Goal: Transaction & Acquisition: Download file/media

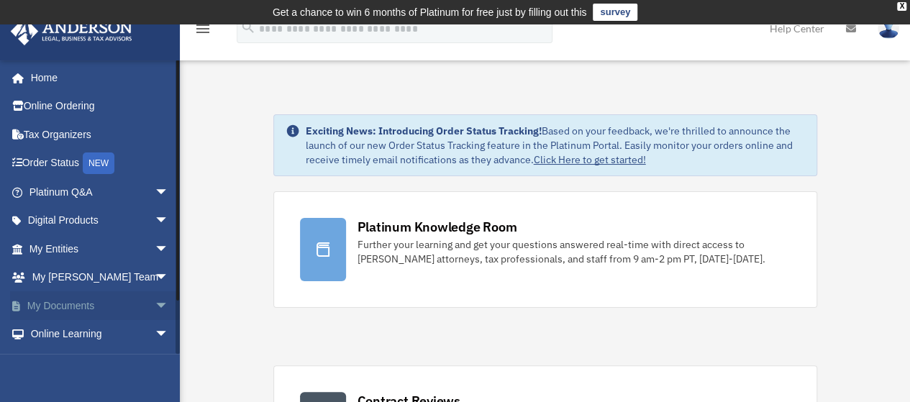
click at [155, 306] on span "arrow_drop_down" at bounding box center [169, 306] width 29 height 30
click at [60, 335] on link "Box" at bounding box center [105, 334] width 171 height 29
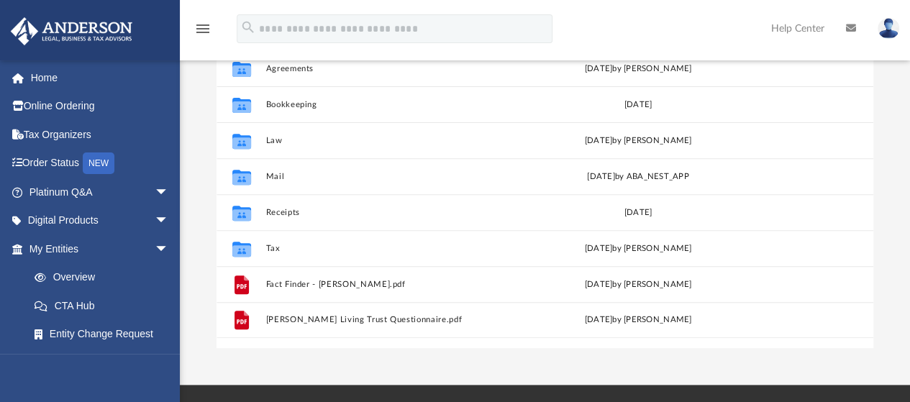
scroll to position [220, 0]
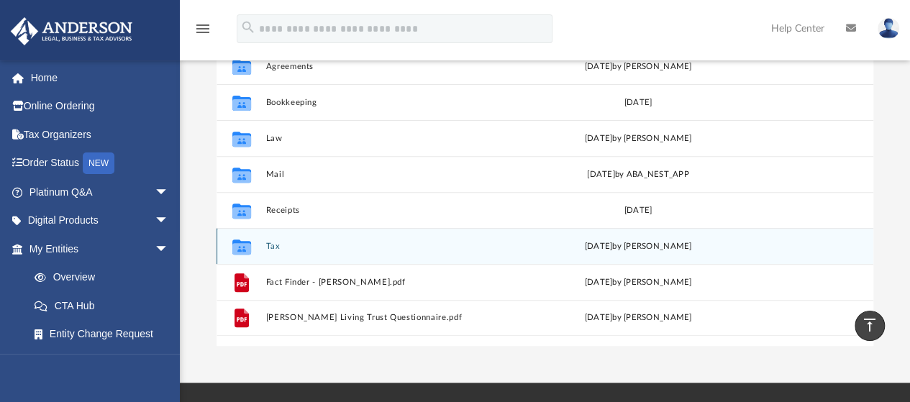
click at [275, 243] on button "Tax" at bounding box center [388, 246] width 244 height 9
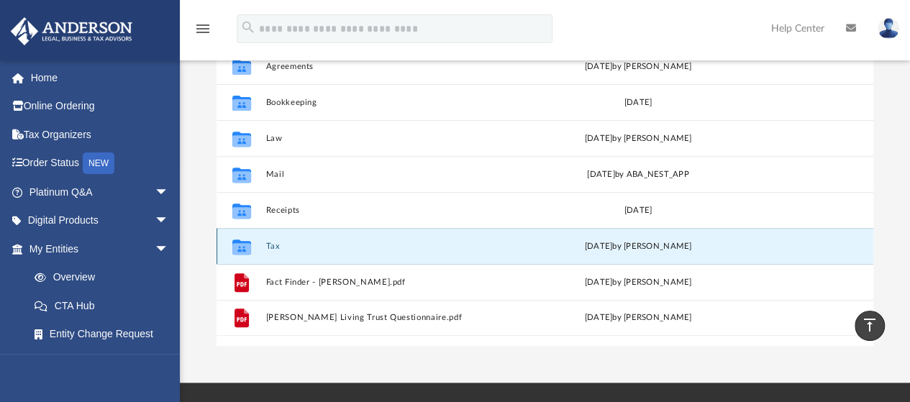
click at [275, 243] on button "Tax" at bounding box center [388, 246] width 244 height 9
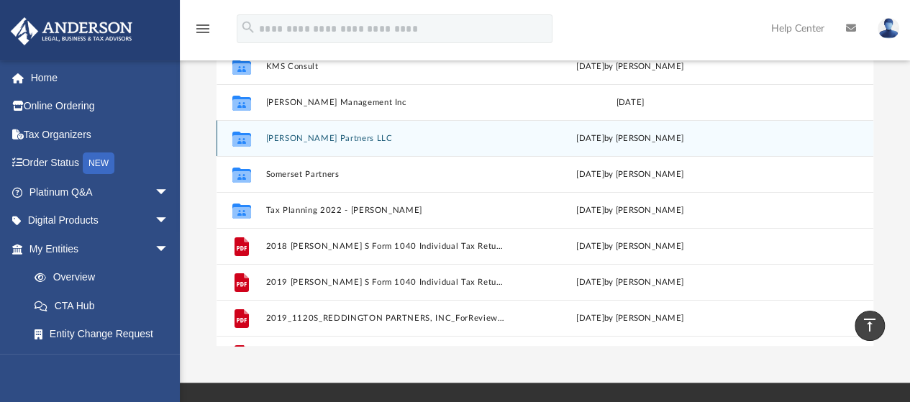
click at [303, 137] on button "Reddington Partners LLC" at bounding box center [385, 138] width 239 height 9
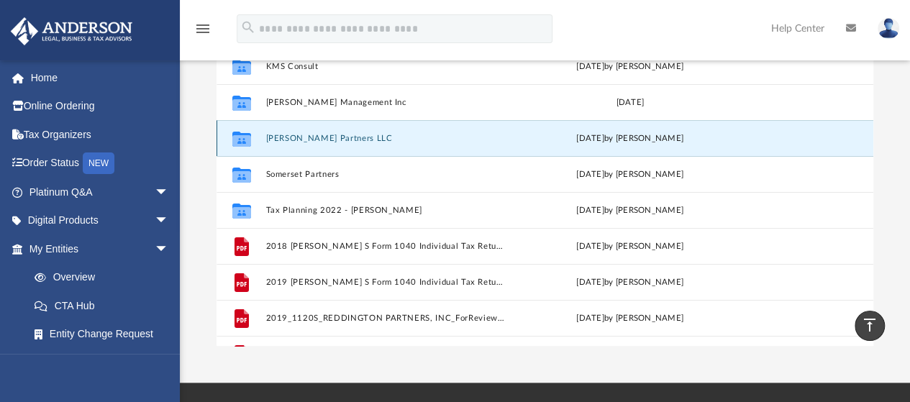
click at [303, 137] on button "Reddington Partners LLC" at bounding box center [385, 138] width 239 height 9
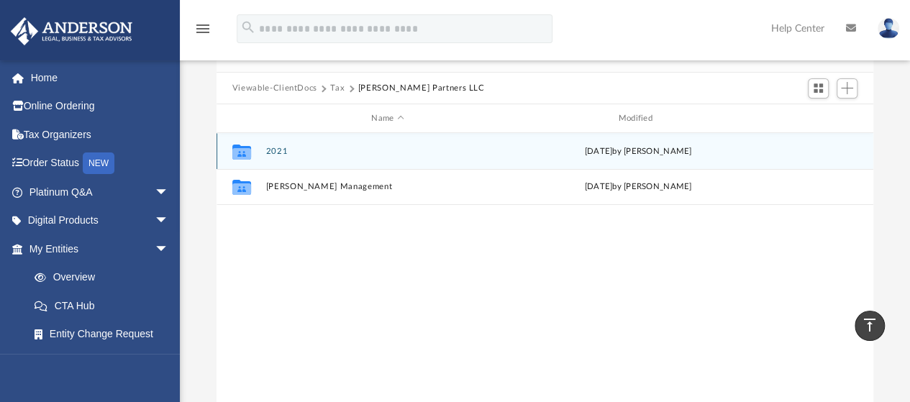
scroll to position [83, 0]
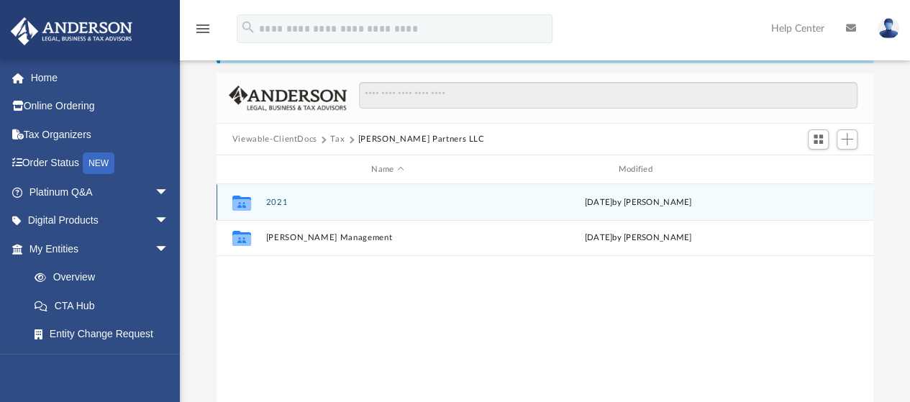
click at [275, 203] on button "2021" at bounding box center [388, 202] width 244 height 9
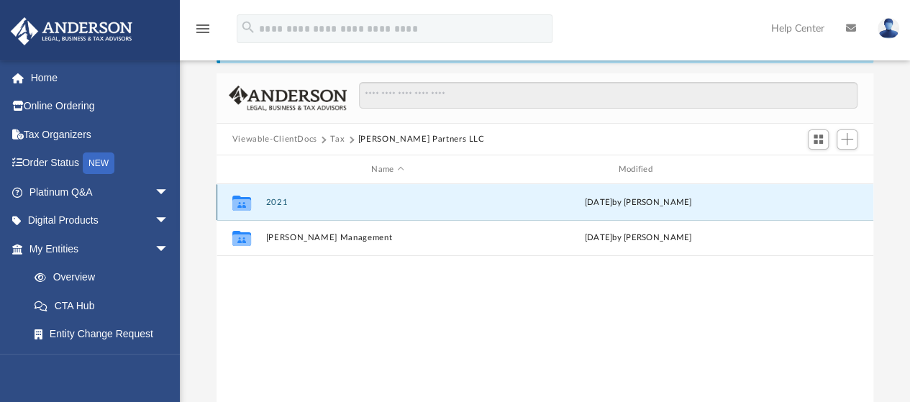
click at [275, 203] on button "2021" at bounding box center [388, 202] width 244 height 9
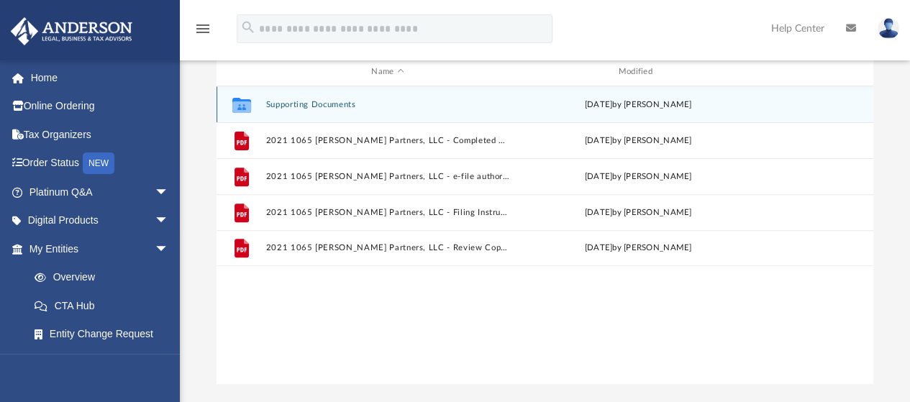
scroll to position [184, 0]
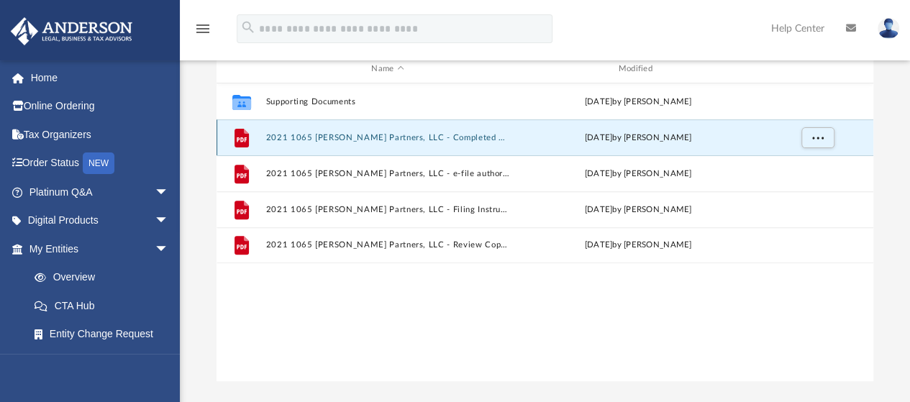
click at [381, 138] on button "2021 1065 Reddington Partners, LLC - Completed Copy.pdf" at bounding box center [388, 137] width 244 height 9
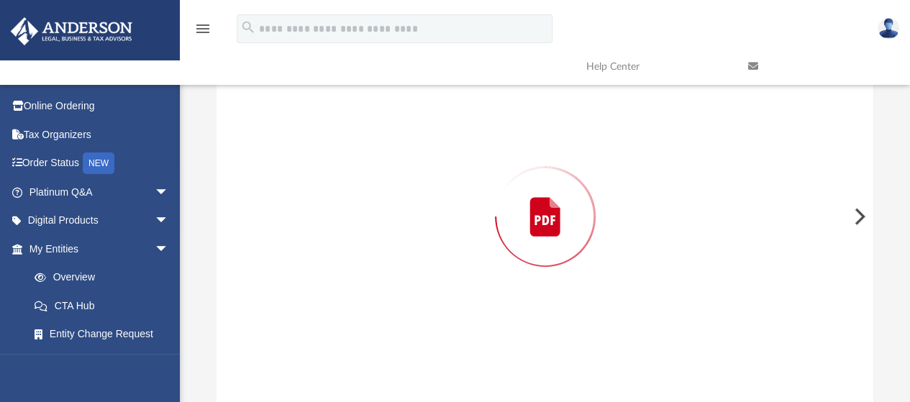
click at [381, 138] on div "Preview" at bounding box center [546, 216] width 658 height 371
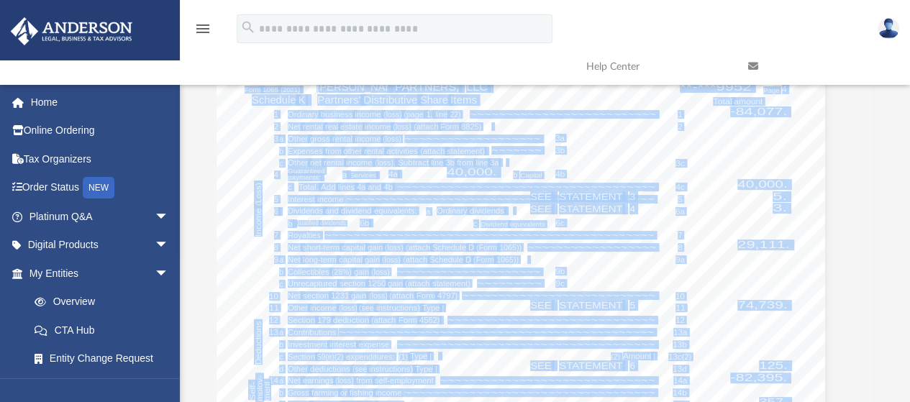
scroll to position [165, 0]
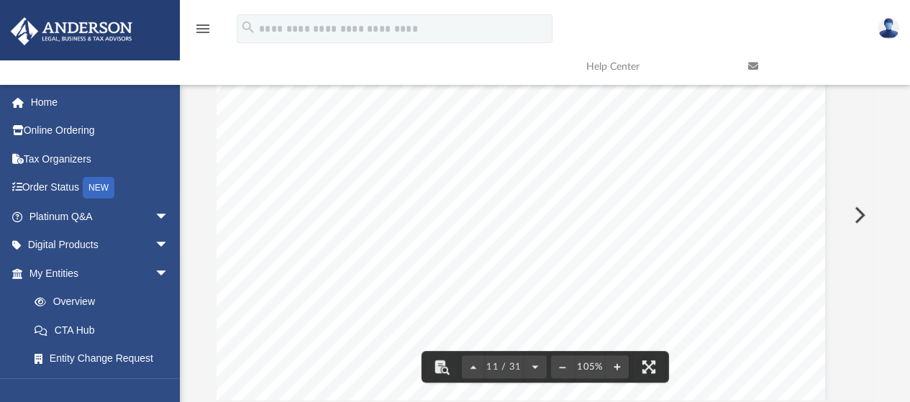
click at [895, 223] on div "Difficulty viewing your box folder? You can also access your account directly o…" at bounding box center [545, 172] width 730 height 460
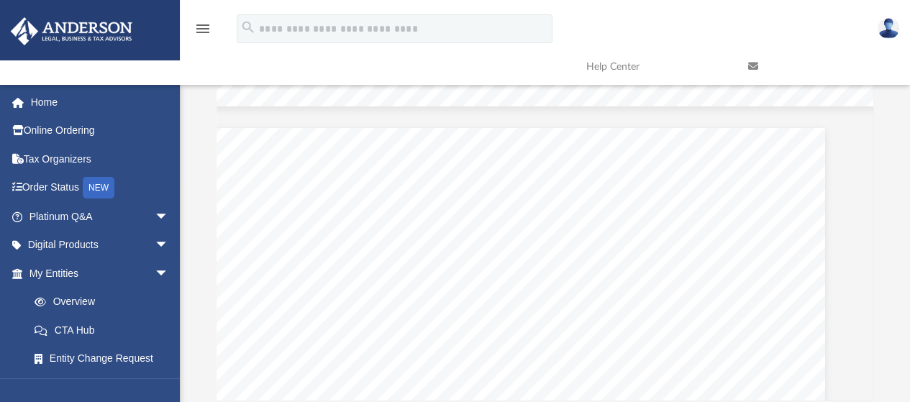
scroll to position [14466, 29]
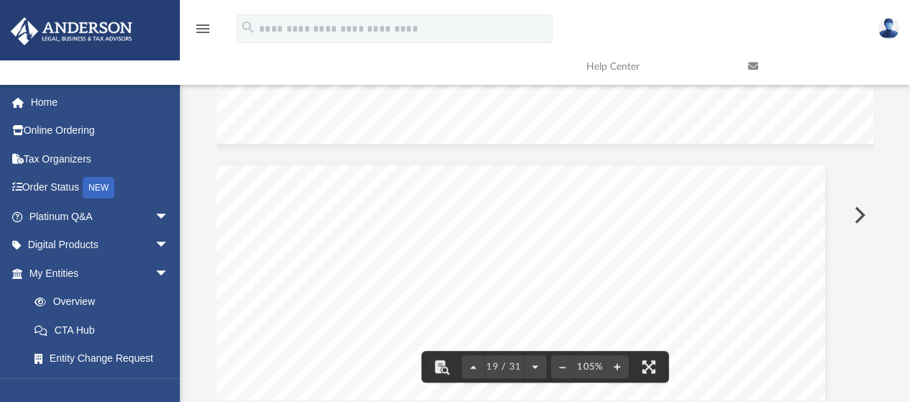
click at [867, 227] on button "Preview" at bounding box center [859, 215] width 32 height 40
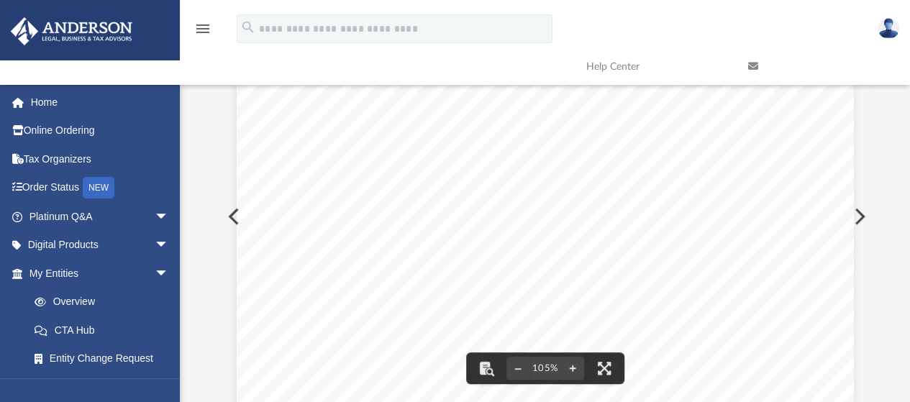
scroll to position [449, 0]
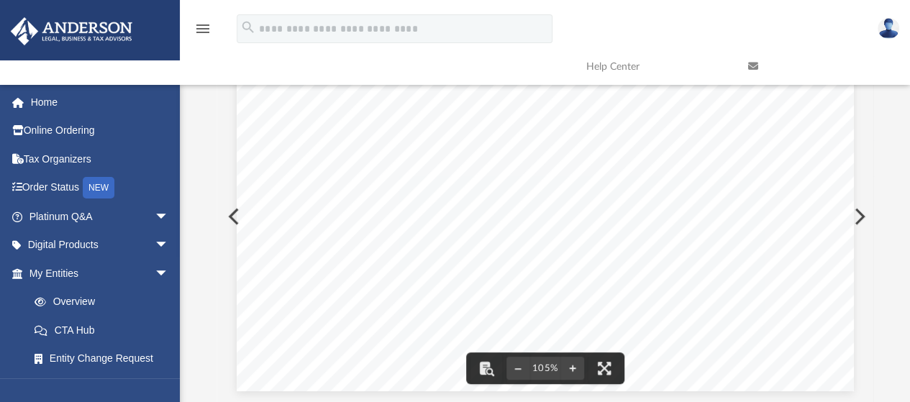
click at [859, 214] on button "Preview" at bounding box center [859, 216] width 32 height 40
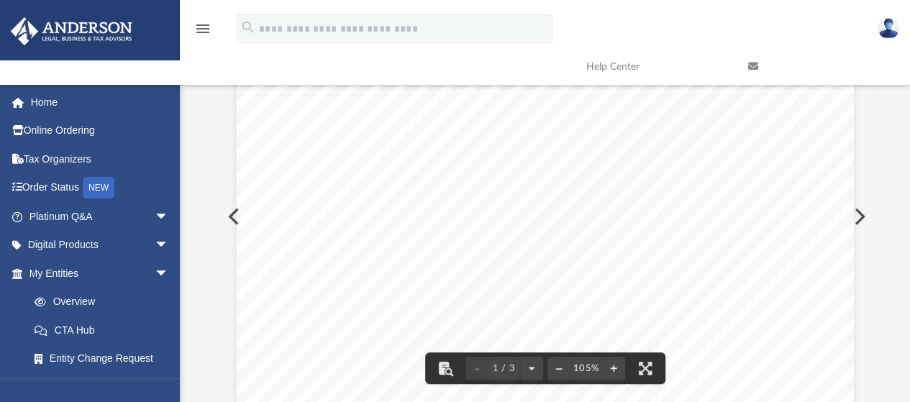
click at [869, 94] on link at bounding box center [819, 66] width 162 height 57
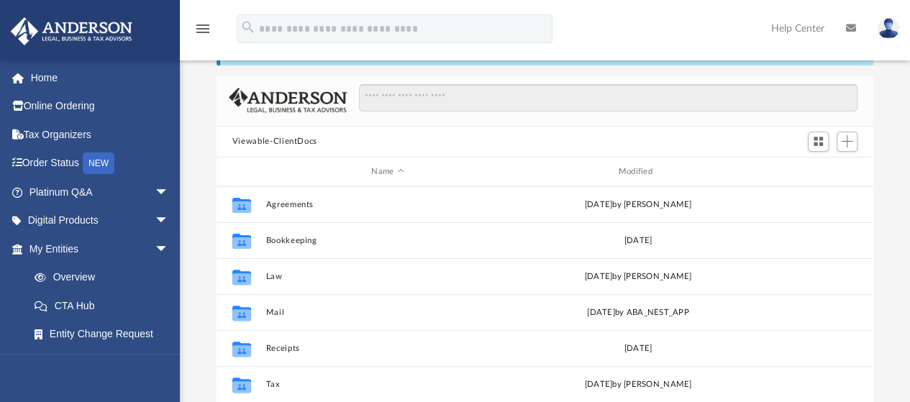
scroll to position [316, 646]
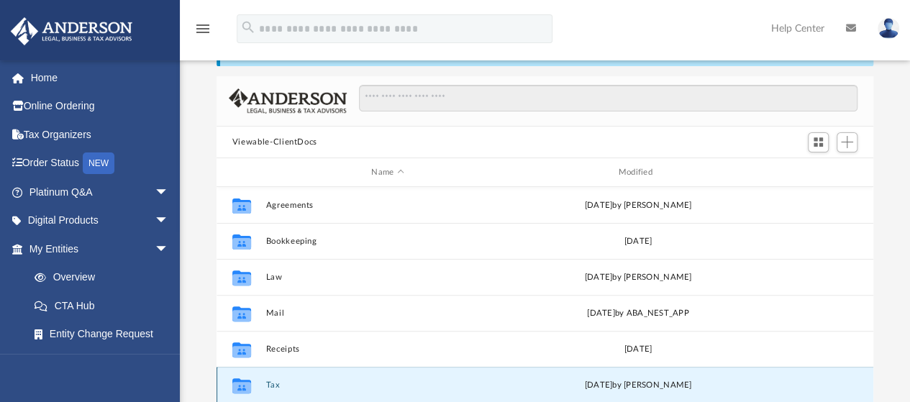
click at [271, 383] on button "Tax" at bounding box center [388, 385] width 244 height 9
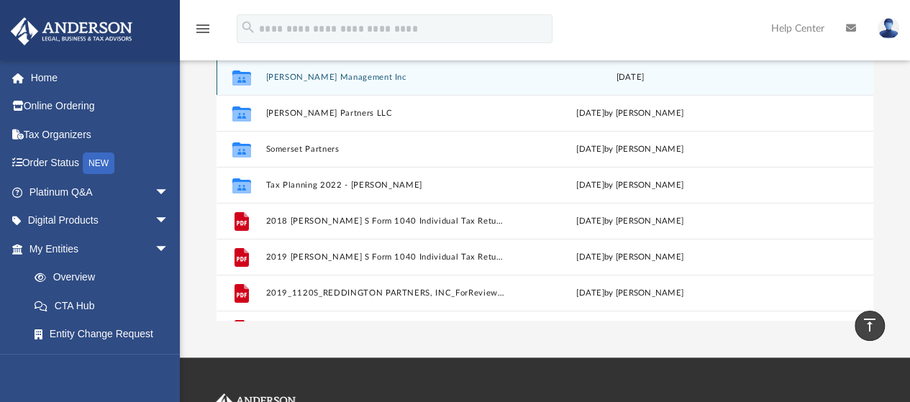
scroll to position [155, 0]
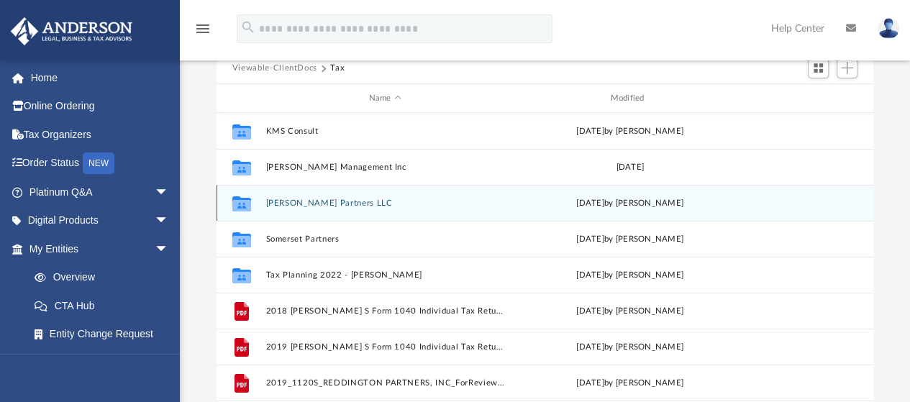
click at [286, 207] on button "[PERSON_NAME] Partners LLC" at bounding box center [385, 203] width 239 height 9
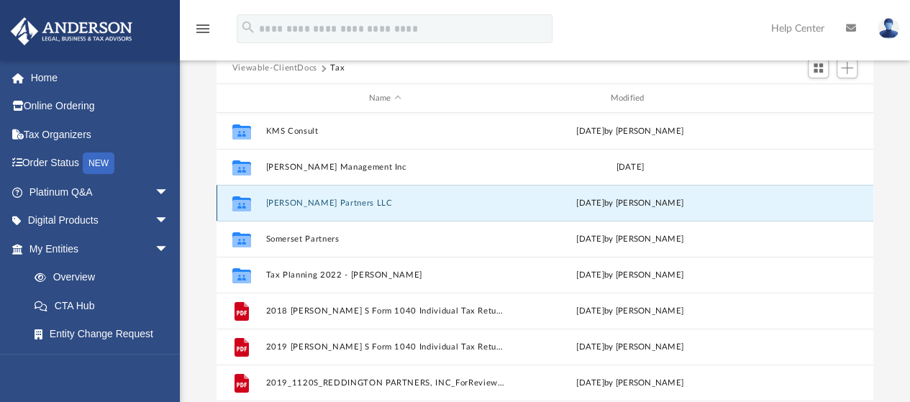
click at [286, 207] on button "[PERSON_NAME] Partners LLC" at bounding box center [385, 203] width 239 height 9
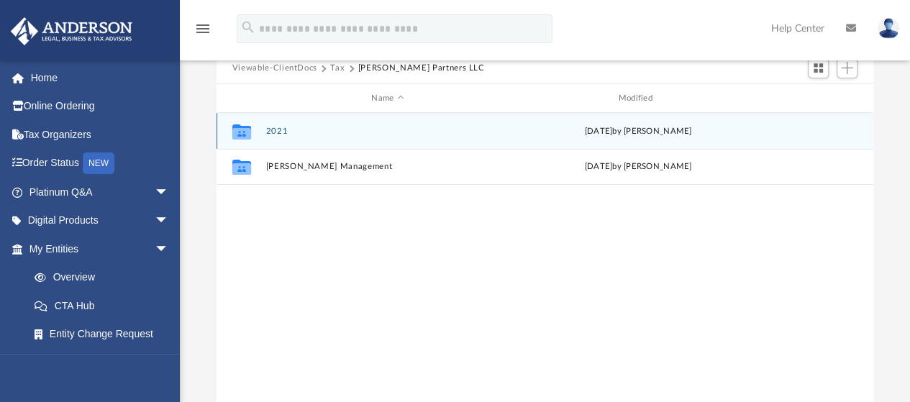
click at [279, 132] on button "2021" at bounding box center [388, 131] width 244 height 9
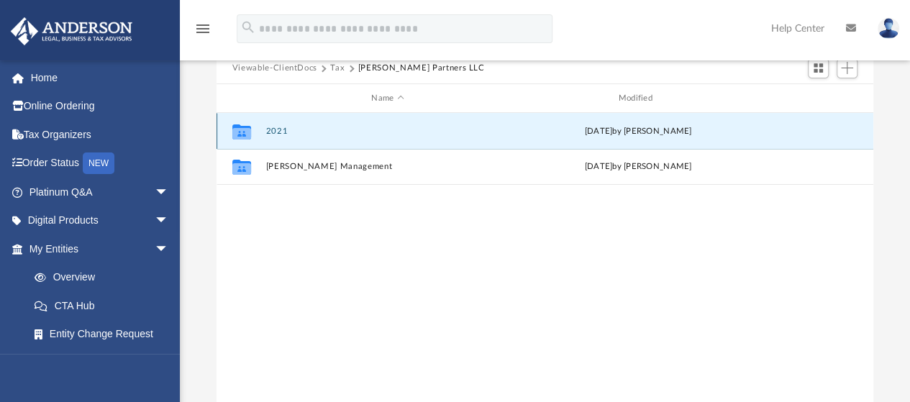
click at [279, 132] on button "2021" at bounding box center [388, 131] width 244 height 9
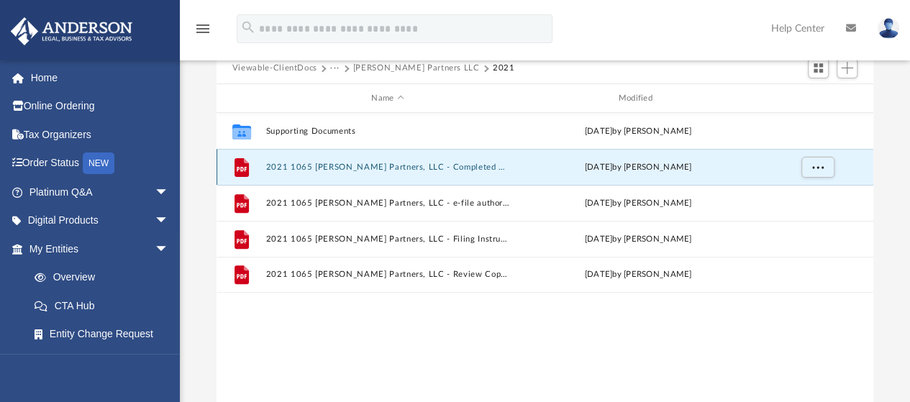
click at [397, 166] on button "2021 1065 Reddington Partners, LLC - Completed Copy.pdf" at bounding box center [388, 167] width 244 height 9
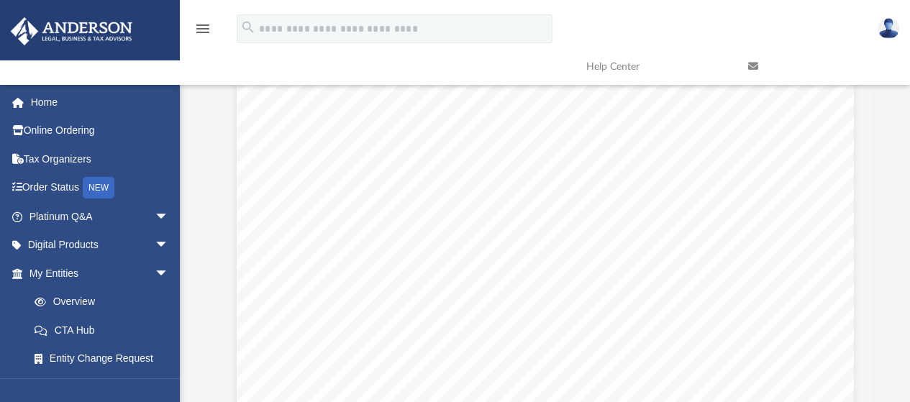
scroll to position [6078, 0]
